Goal: Find contact information: Find contact information

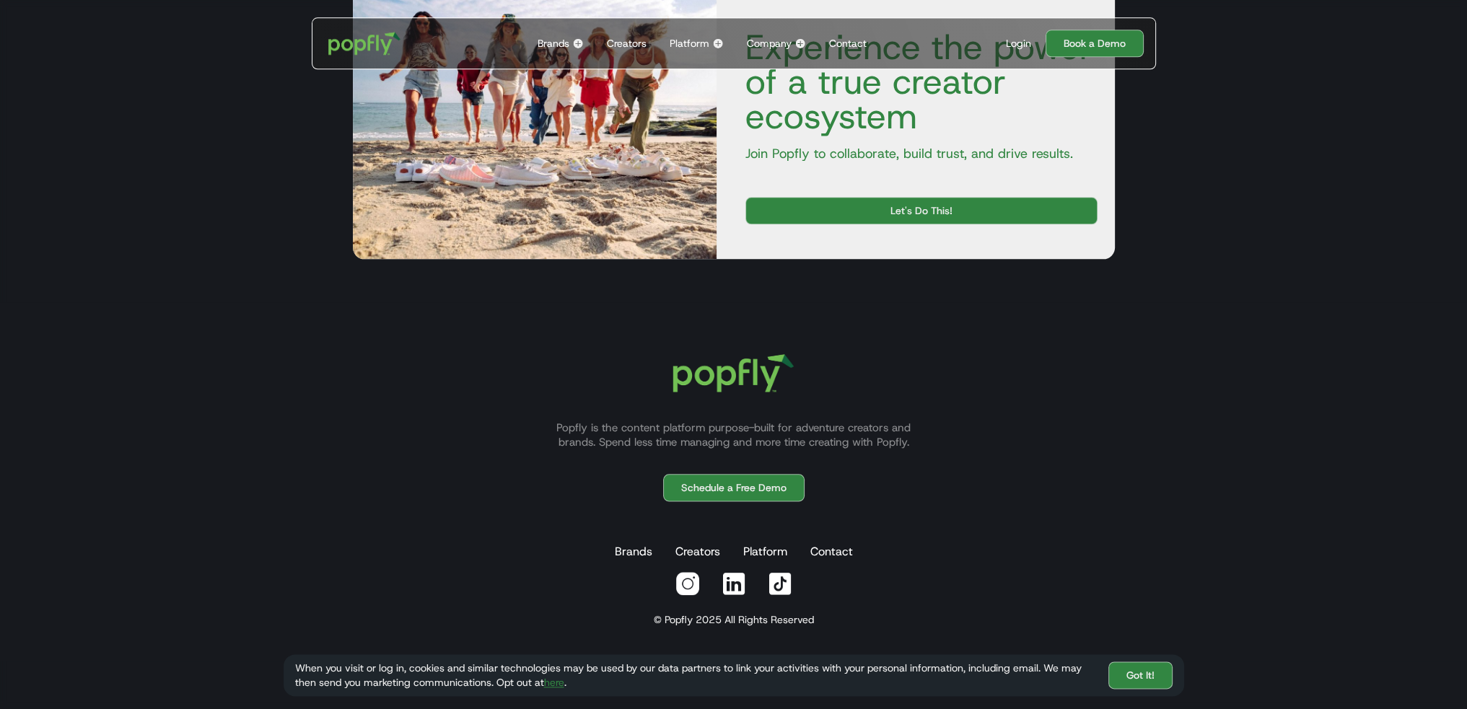
scroll to position [2260, 0]
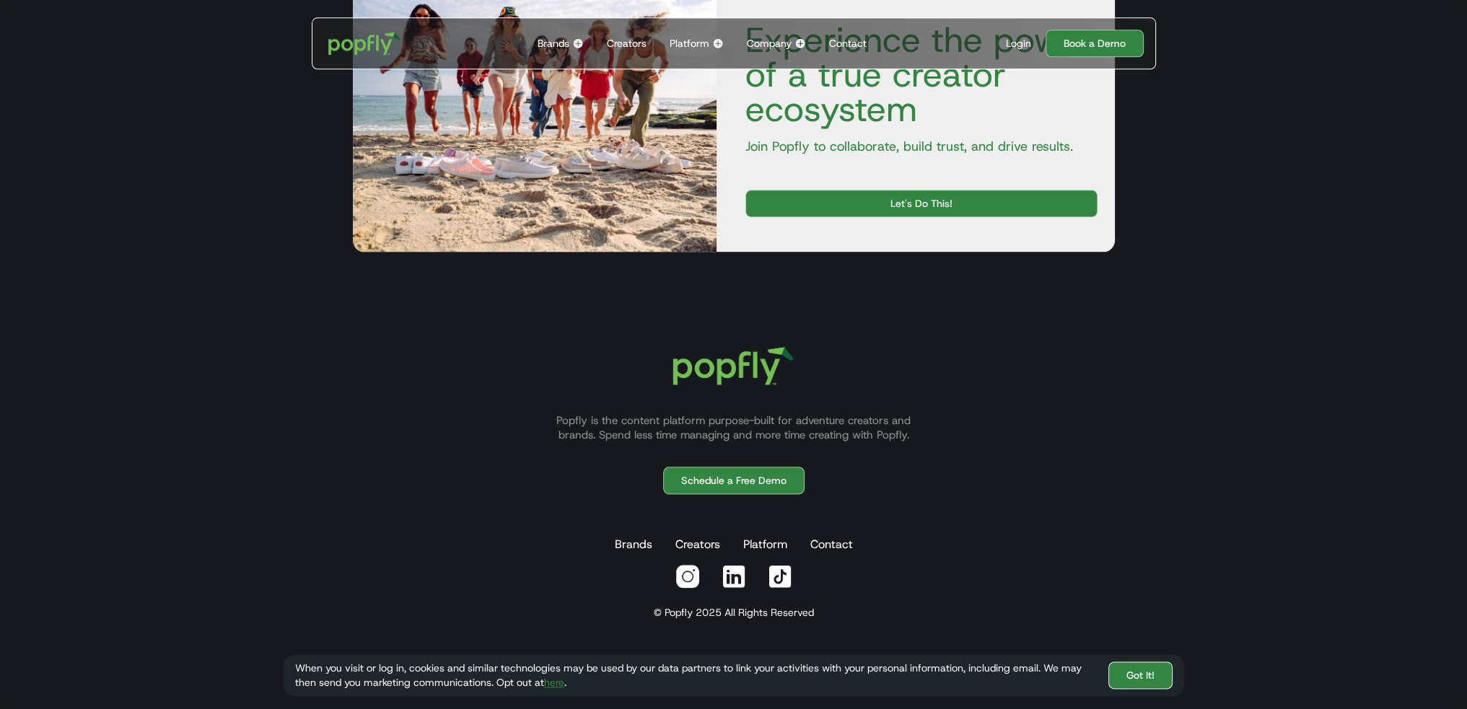
click at [1139, 680] on link "Got It!" at bounding box center [1140, 675] width 64 height 27
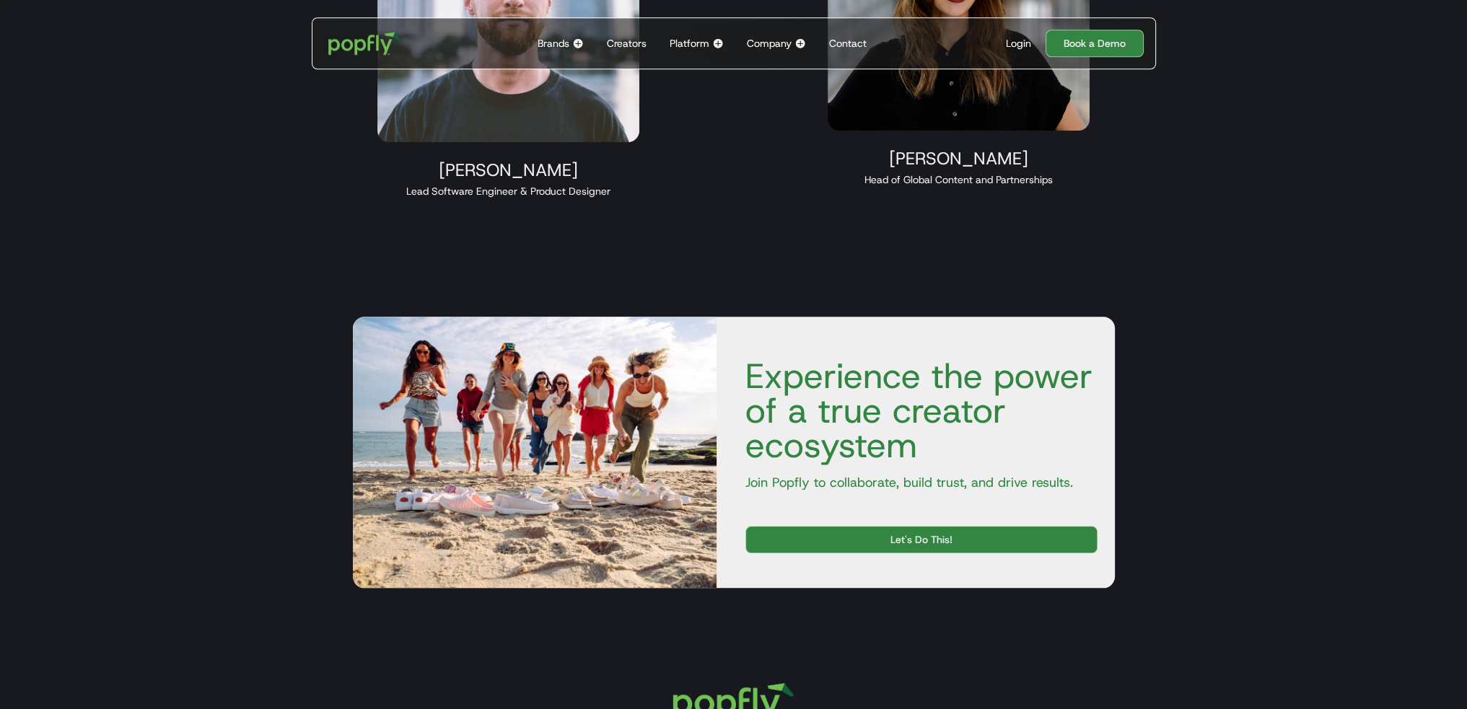
scroll to position [2205, 0]
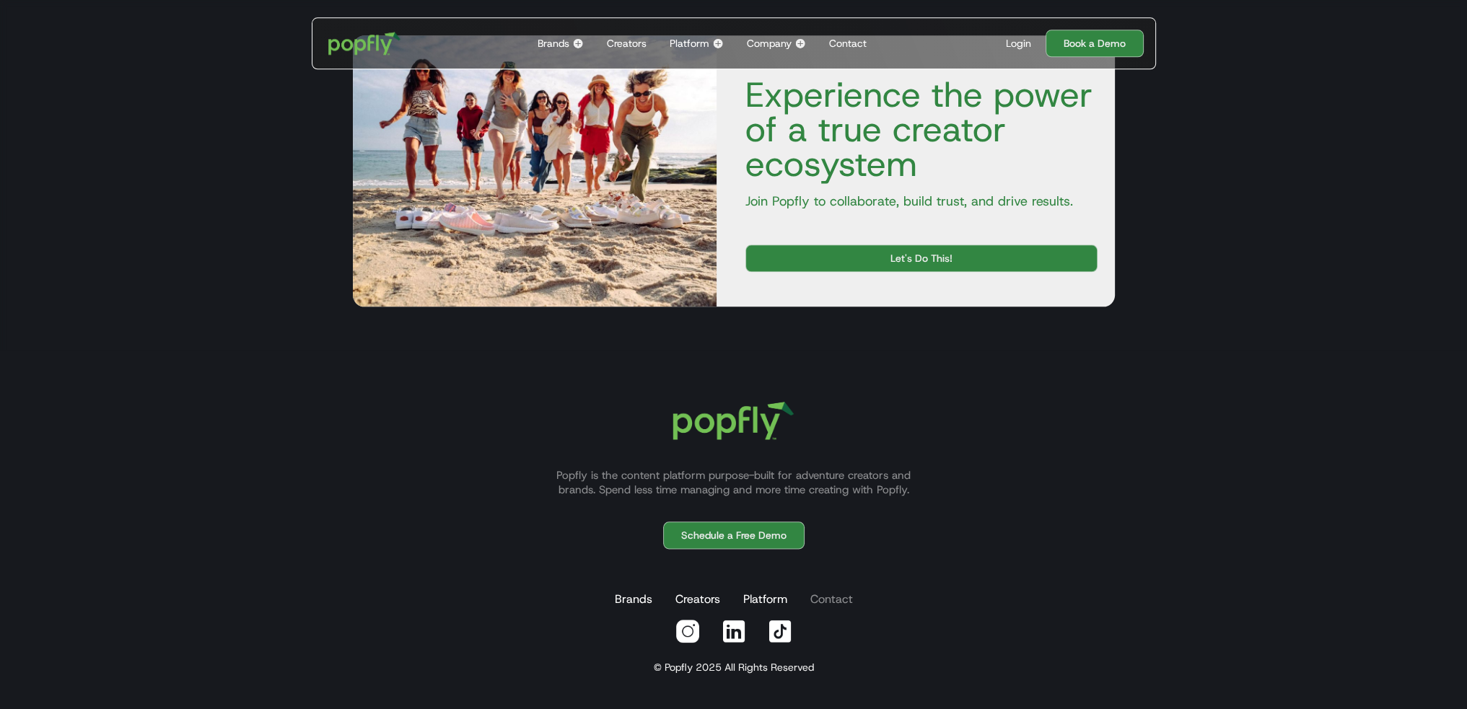
click at [828, 605] on link "Contact" at bounding box center [831, 599] width 48 height 29
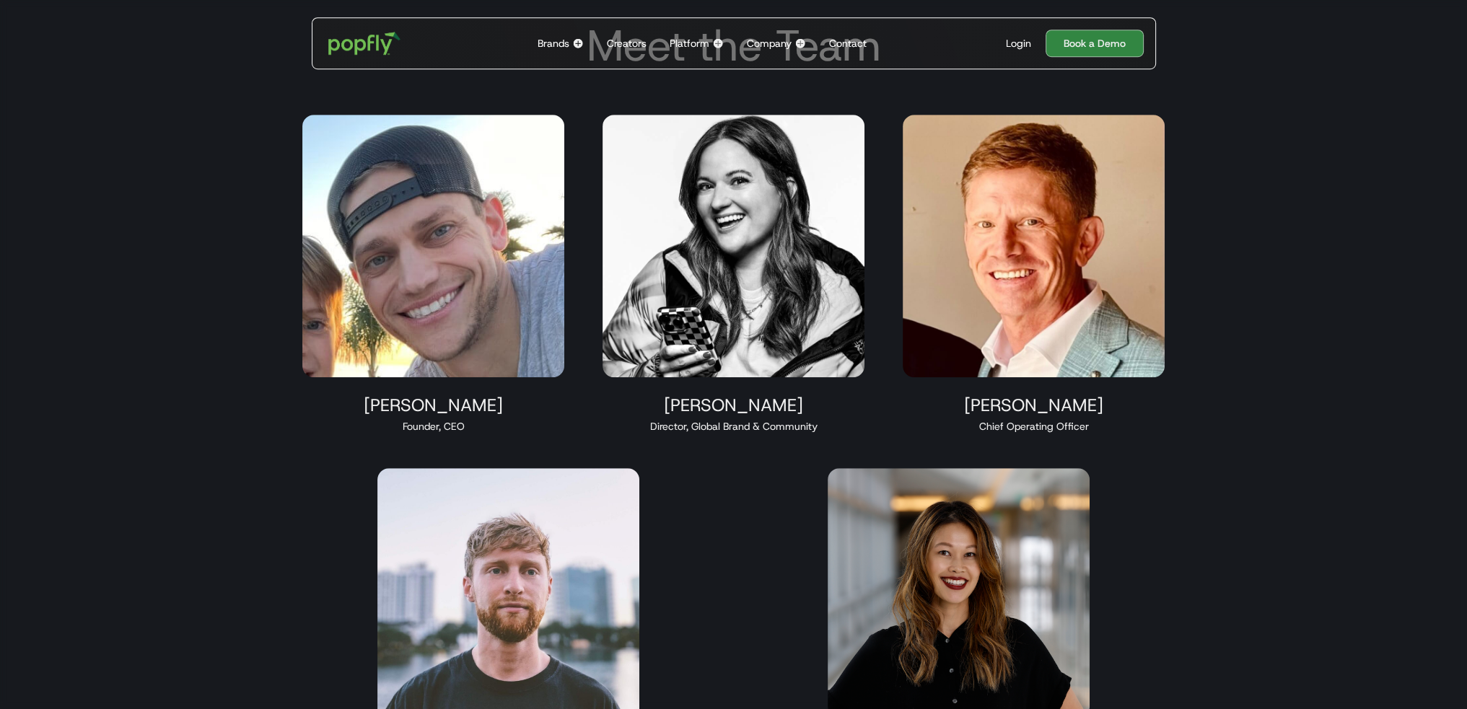
scroll to position [1363, 0]
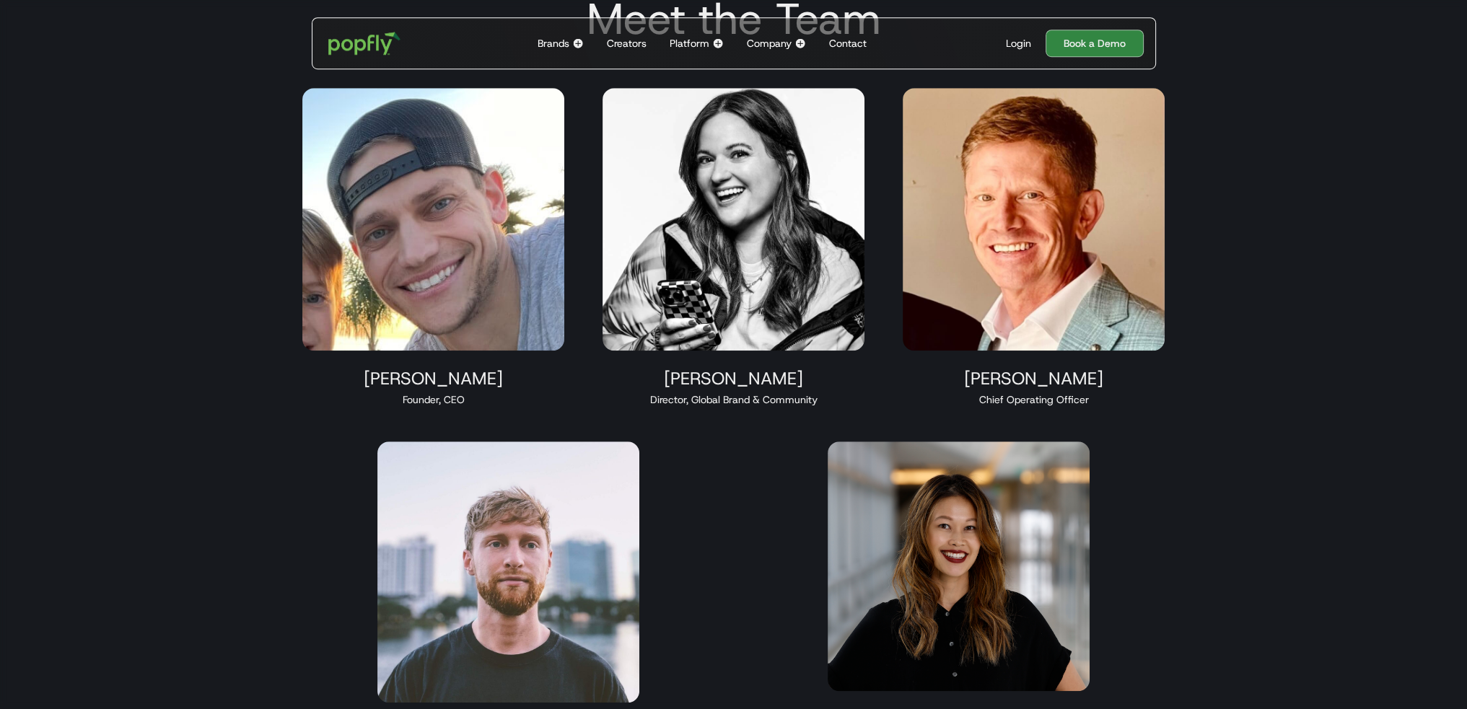
click at [399, 212] on img at bounding box center [433, 219] width 263 height 263
click at [805, 243] on img at bounding box center [733, 219] width 263 height 263
click at [1012, 213] on img at bounding box center [1034, 219] width 263 height 263
click at [988, 547] on img at bounding box center [958, 567] width 263 height 250
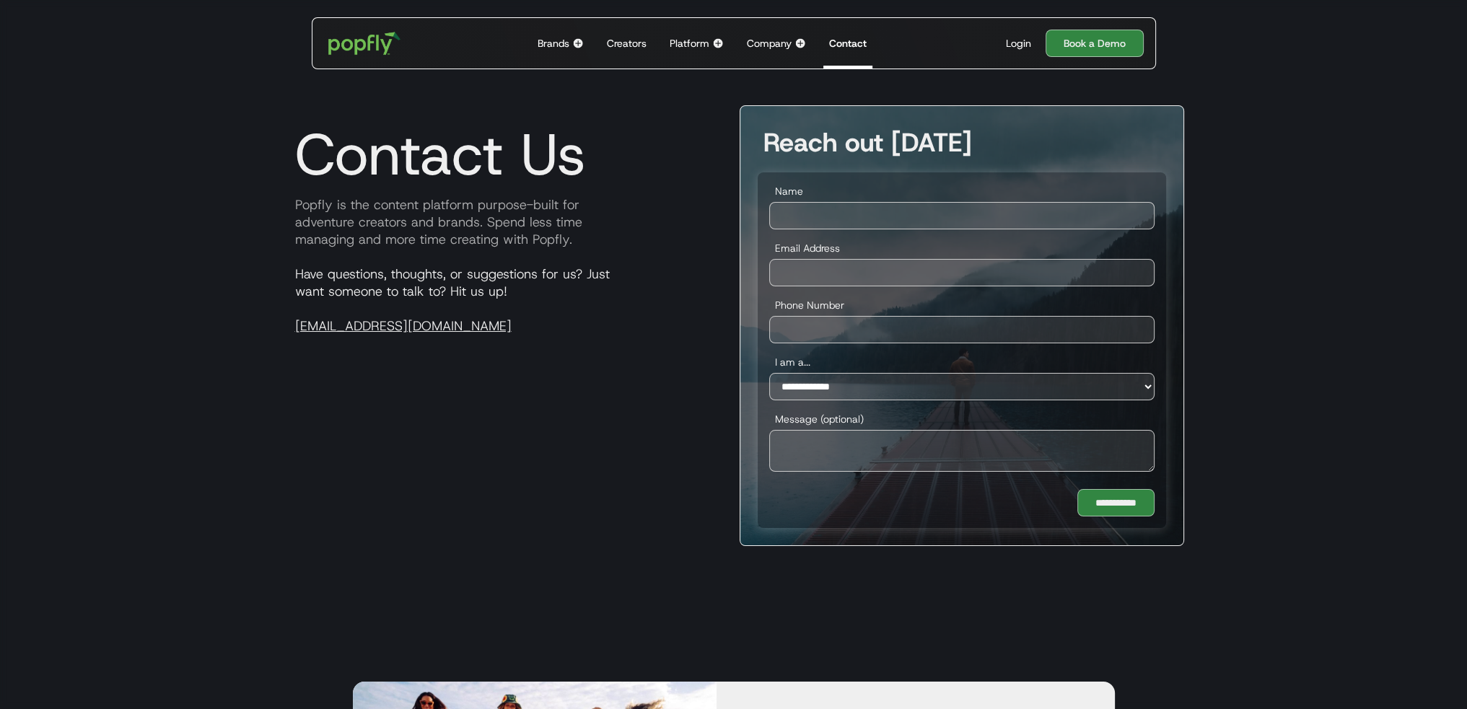
click at [770, 48] on div "Company" at bounding box center [769, 43] width 45 height 14
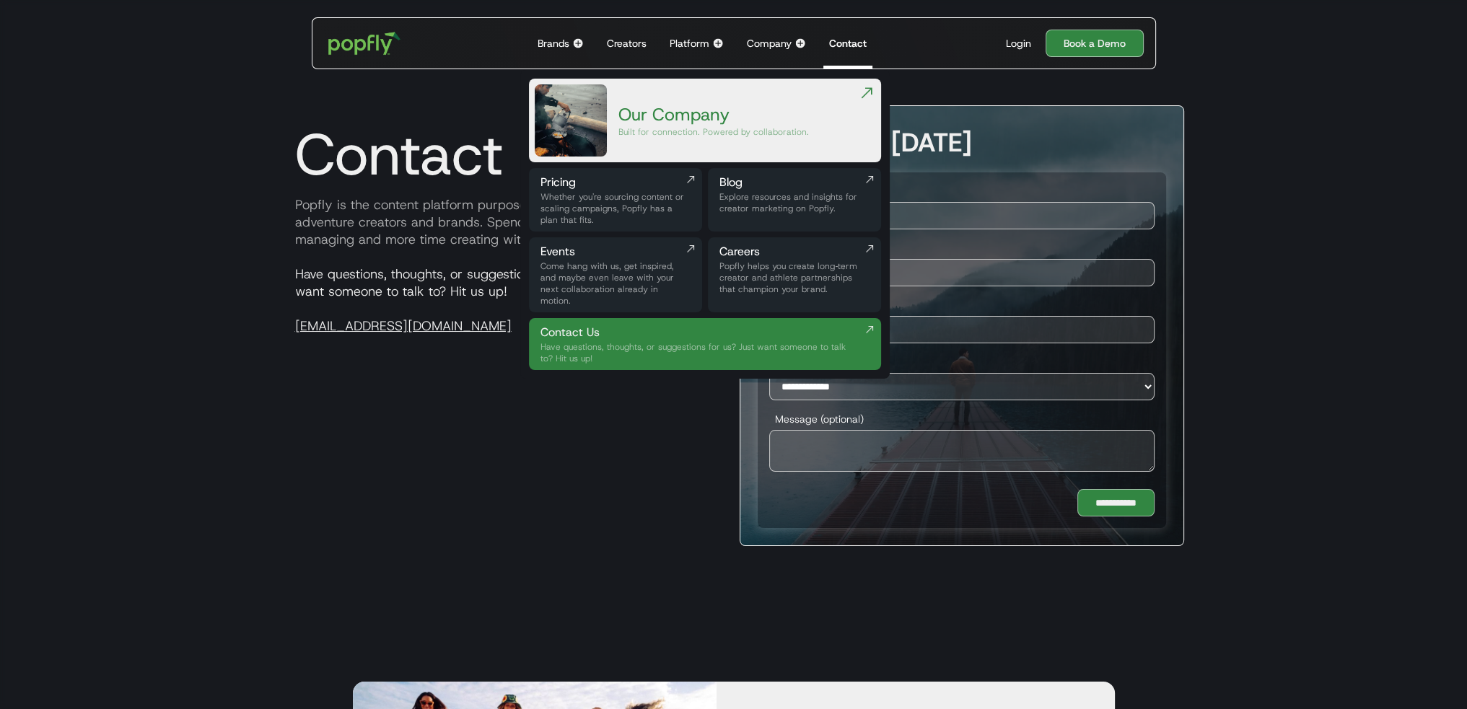
click at [583, 43] on img at bounding box center [578, 44] width 12 height 12
